Goal: Communication & Community: Participate in discussion

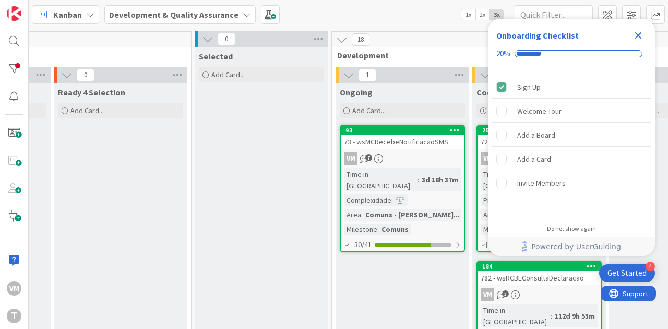
scroll to position [0, 380]
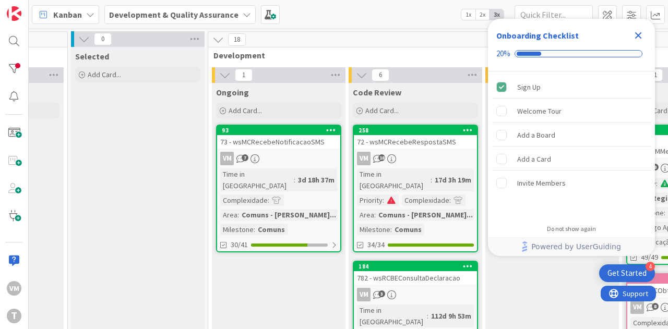
click at [311, 152] on div "VM 7" at bounding box center [278, 159] width 123 height 14
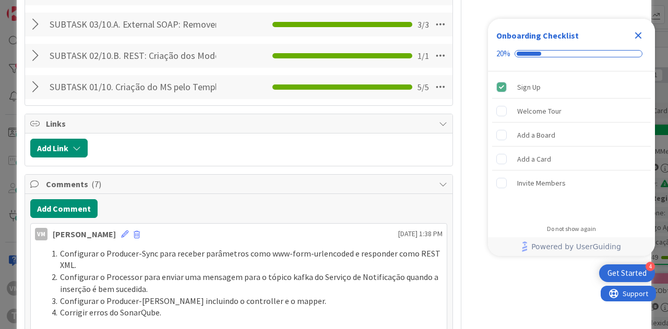
scroll to position [1410, 0]
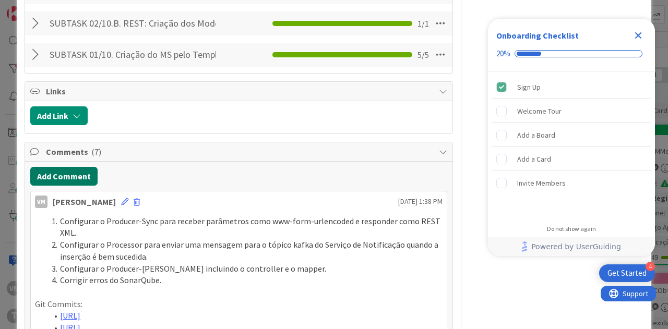
click at [69, 186] on button "Add Comment" at bounding box center [63, 176] width 67 height 19
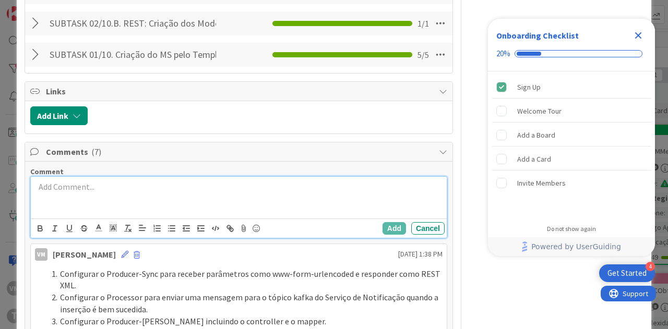
drag, startPoint x: 149, startPoint y: 239, endPoint x: 149, endPoint y: 229, distance: 10.4
click at [149, 219] on div at bounding box center [239, 198] width 416 height 42
click at [159, 226] on line "button" at bounding box center [158, 226] width 4 height 0
paste div
click at [119, 193] on p "Configurar Processor par invocar o serviço externo SOAP de notificaSMS." at bounding box center [239, 187] width 408 height 12
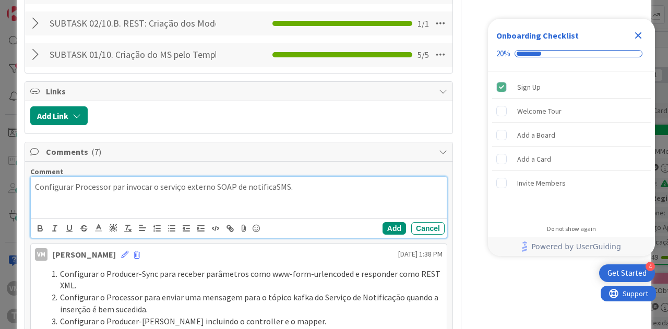
click at [124, 193] on p "Configurar Processor par invocar o serviço externo SOAP de notificaSMS." at bounding box center [239, 187] width 408 height 12
click at [311, 193] on p "Configurar Processor para invocar o serviço externo SOAP de notificaSMS." at bounding box center [239, 187] width 408 height 12
click at [104, 205] on p at bounding box center [239, 199] width 408 height 12
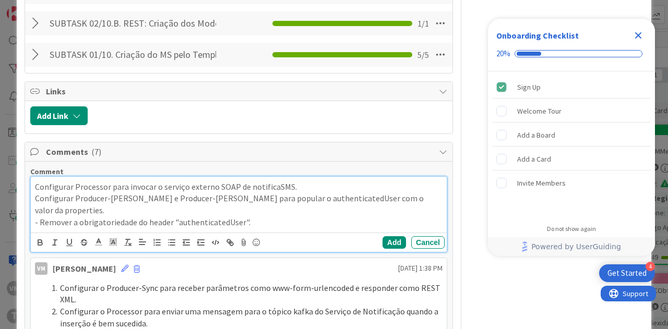
click at [39, 229] on p "- Remover a obrigatoriedade do header "authenticatedUser"." at bounding box center [239, 223] width 408 height 12
click at [309, 229] on p "Remover a obrigatoriedade do header "authenticatedUser"." at bounding box center [239, 223] width 408 height 12
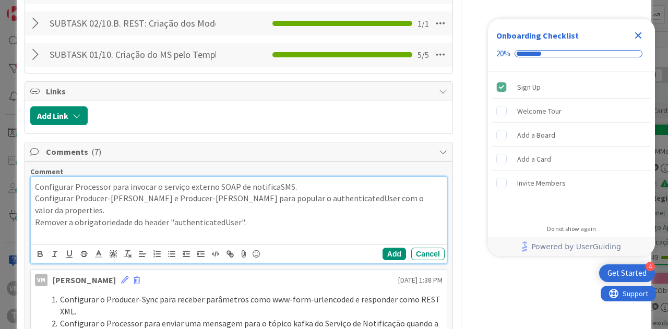
click at [63, 241] on p at bounding box center [239, 235] width 408 height 12
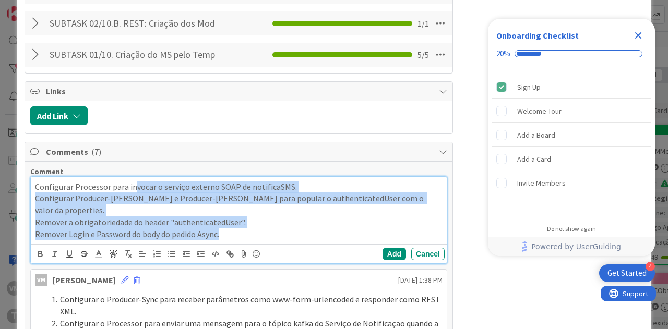
click at [134, 193] on p "Configurar Processor para invocar o serviço externo SOAP de notificaSMS." at bounding box center [239, 187] width 408 height 12
click at [154, 259] on icon "button" at bounding box center [156, 254] width 9 height 9
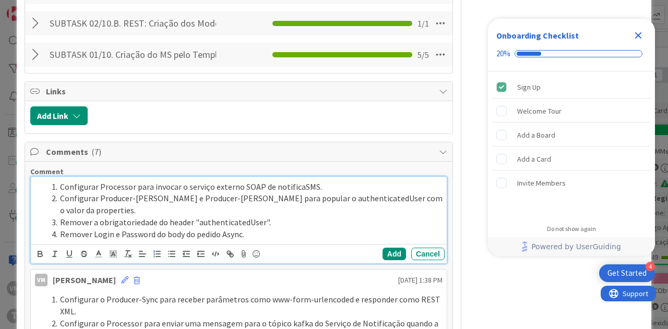
click at [287, 245] on div "Configurar Processor para invocar o serviço externo SOAP de notificaSMS. Config…" at bounding box center [239, 211] width 416 height 68
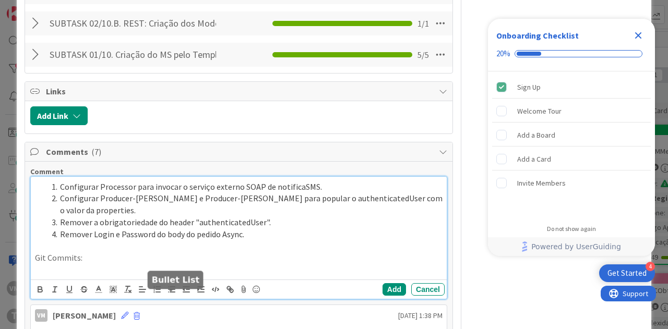
click at [172, 294] on icon "button" at bounding box center [171, 289] width 9 height 9
click at [121, 276] on li at bounding box center [245, 270] width 395 height 12
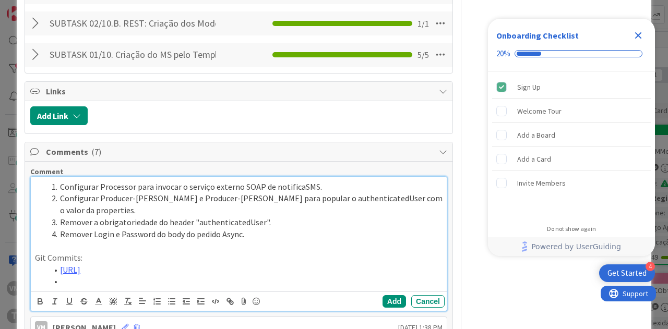
click at [100, 292] on div "Configurar Processor para invocar o serviço externo SOAP de notificaSMS. Config…" at bounding box center [239, 234] width 416 height 115
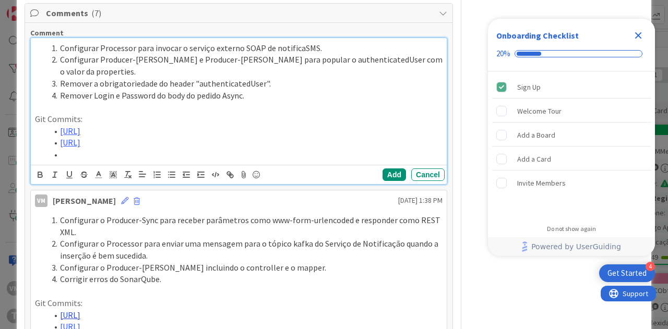
scroll to position [1621, 0]
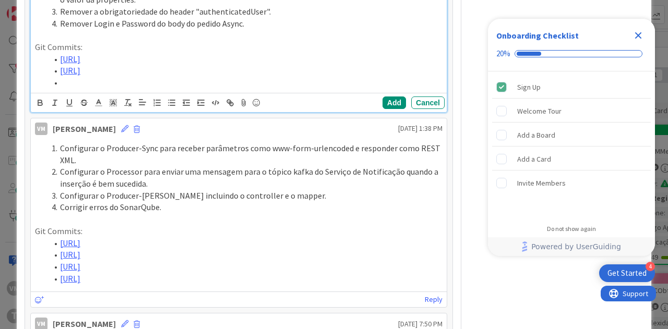
click at [134, 89] on li at bounding box center [245, 83] width 395 height 12
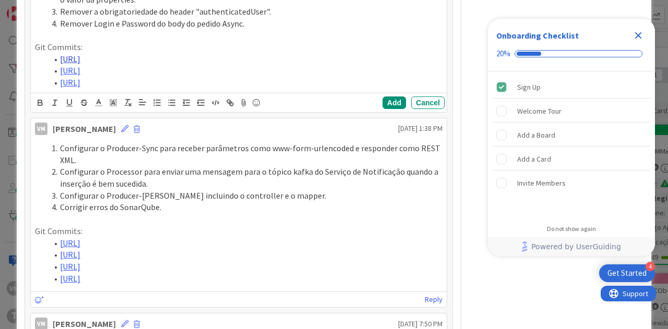
scroll to position [1516, 0]
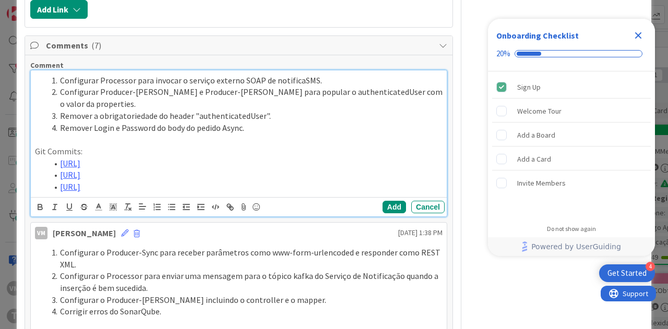
click at [268, 132] on li "Remover Login e Password do body do pedido Async." at bounding box center [245, 128] width 395 height 12
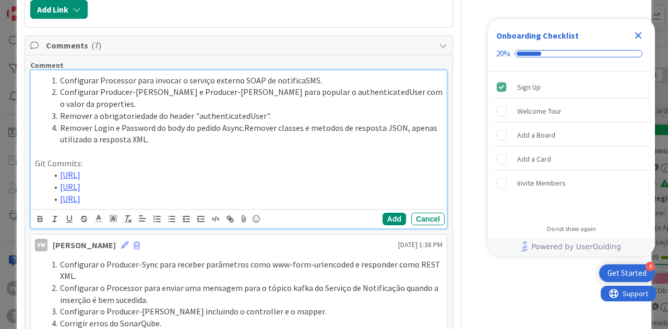
click at [243, 137] on li "Remover Login e Password do body do pedido Async.Remover classes e metodos de r…" at bounding box center [245, 133] width 395 height 23
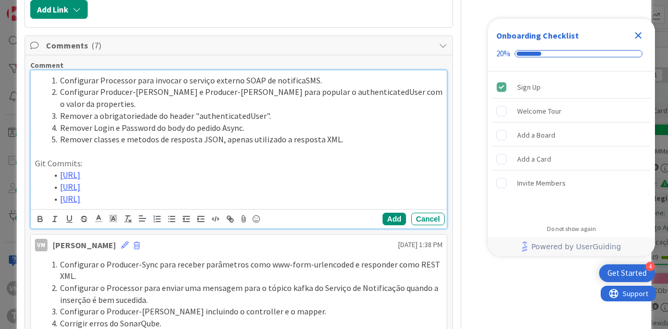
click at [231, 205] on li "[URL]" at bounding box center [245, 199] width 395 height 12
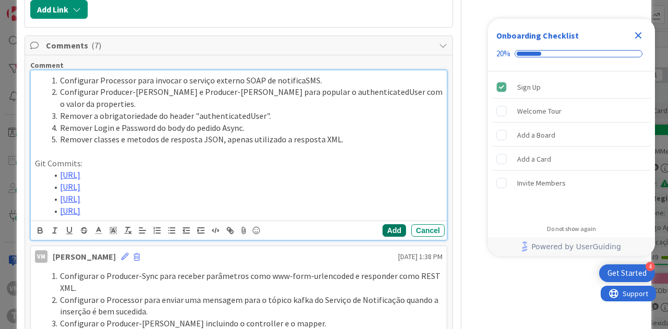
click at [383, 237] on button "Add" at bounding box center [394, 230] width 23 height 13
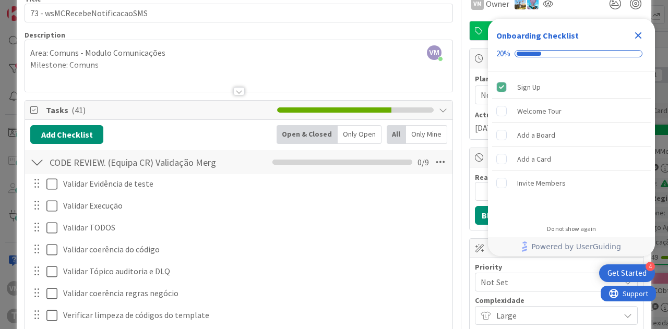
scroll to position [0, 0]
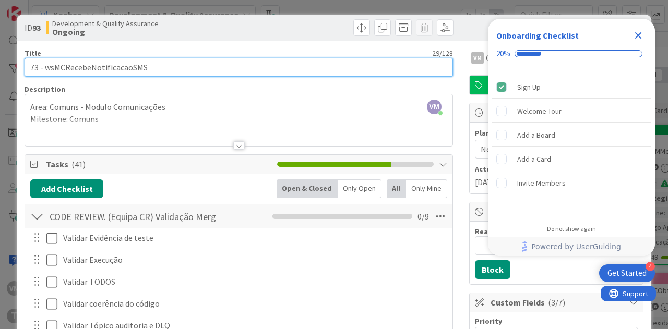
click at [34, 69] on input "73 - wsMCRecebeNotificacaoSMS" at bounding box center [239, 67] width 429 height 19
